Goal: Task Accomplishment & Management: Manage account settings

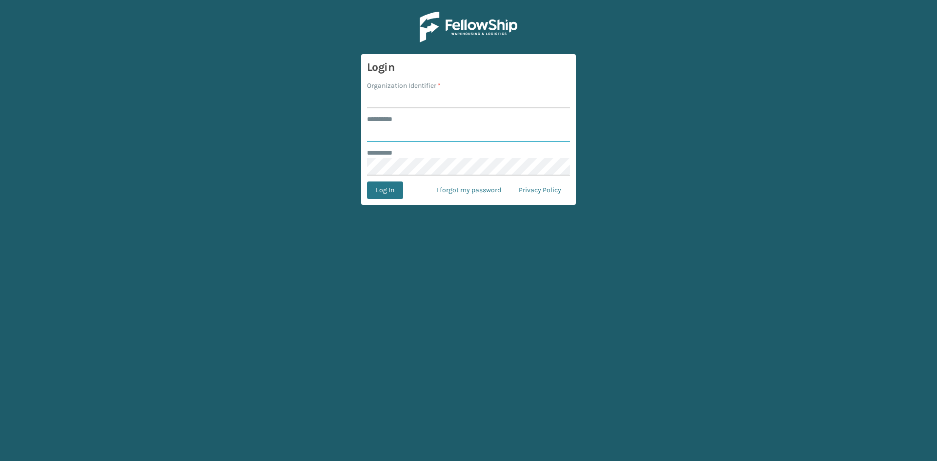
type input "******"
click at [380, 101] on input "Organization Identifier *" at bounding box center [468, 100] width 203 height 18
type input "SleepGeekz"
click at [394, 186] on button "Log In" at bounding box center [385, 190] width 36 height 18
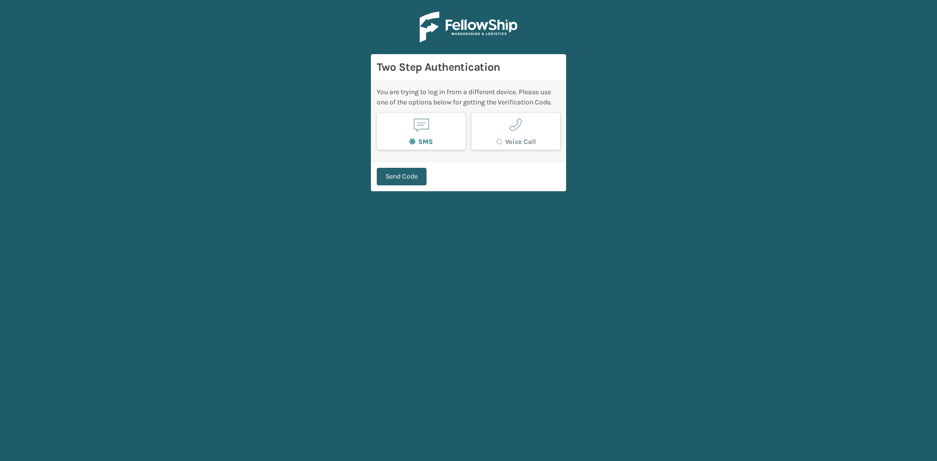
click at [406, 181] on button "Send Code" at bounding box center [402, 177] width 50 height 18
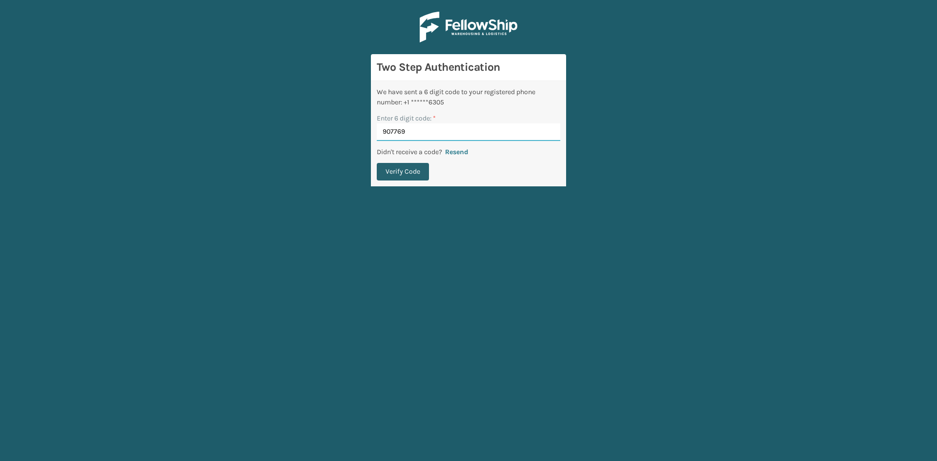
type input "907769"
click at [398, 174] on button "Verify Code" at bounding box center [403, 172] width 52 height 18
